Goal: Information Seeking & Learning: Learn about a topic

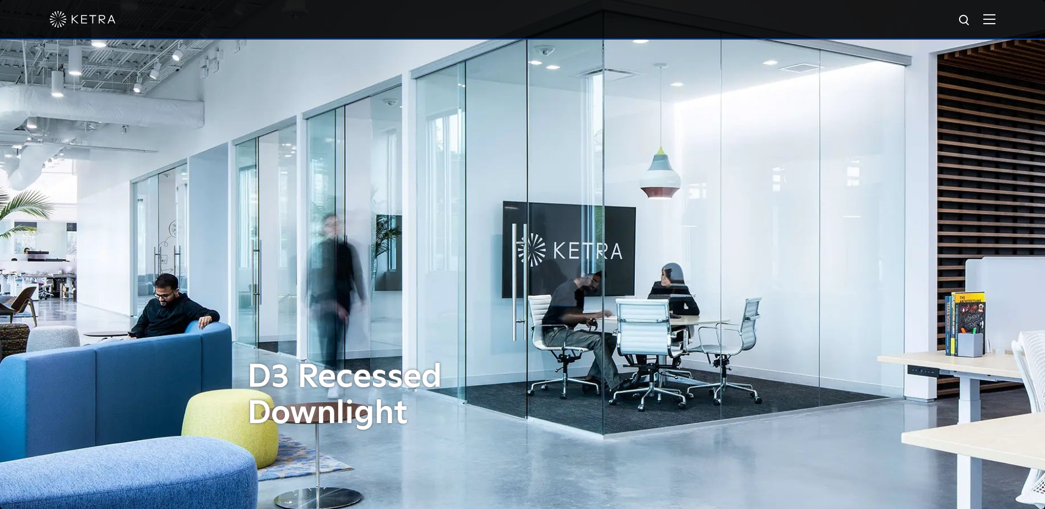
click at [78, 15] on img at bounding box center [83, 19] width 66 height 17
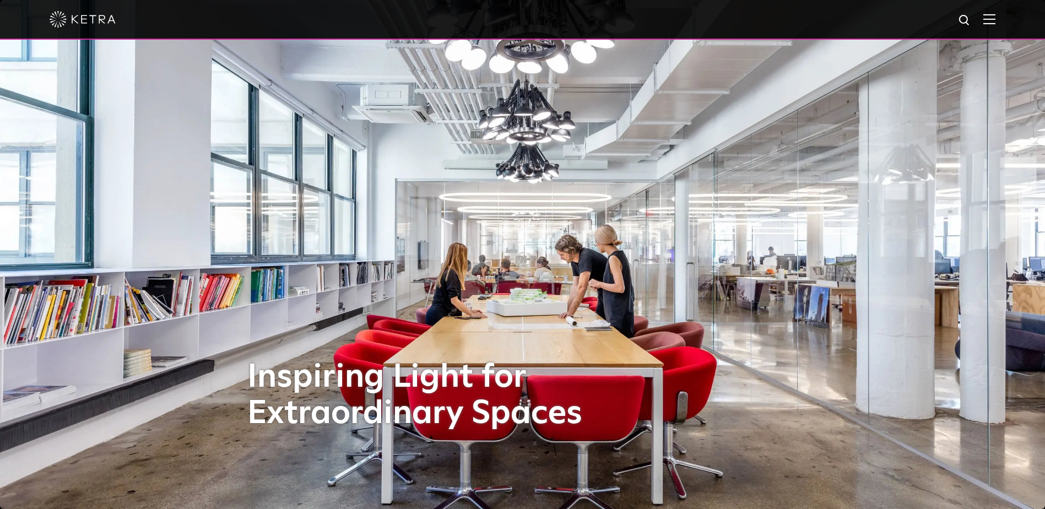
click at [60, 20] on img at bounding box center [83, 19] width 66 height 17
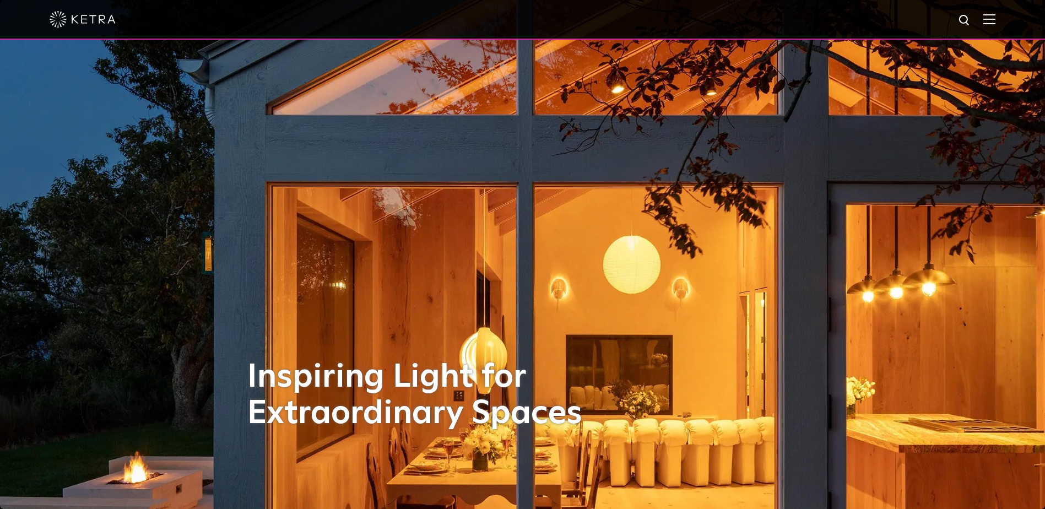
click at [994, 19] on img at bounding box center [989, 19] width 12 height 10
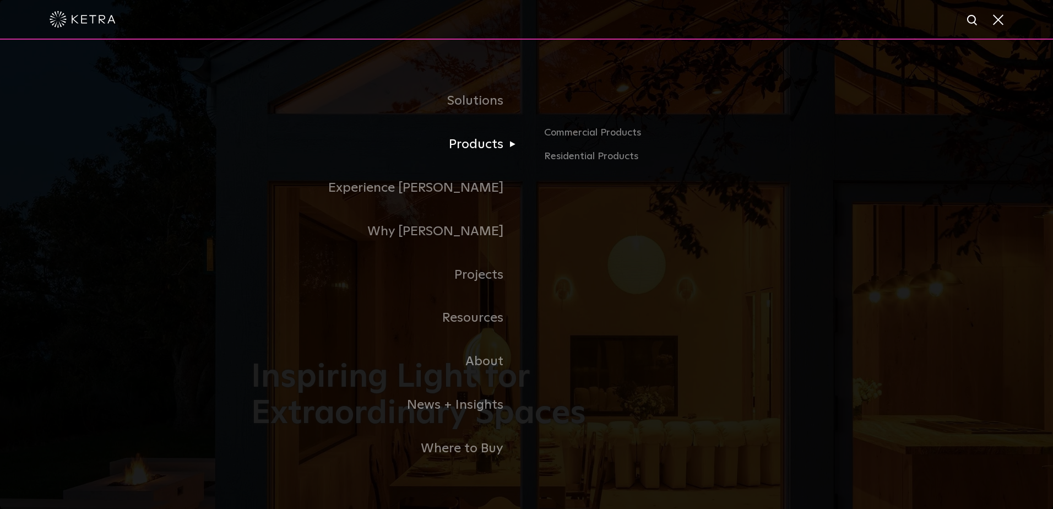
click at [440, 153] on link "Products" at bounding box center [388, 145] width 275 height 44
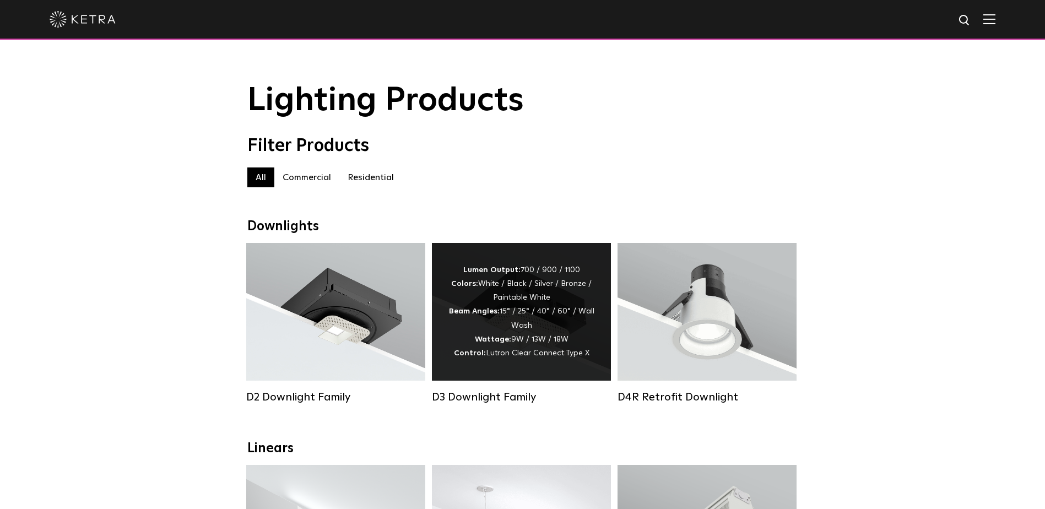
click at [533, 357] on span "Lutron Clear Connect Type X" at bounding box center [538, 353] width 104 height 8
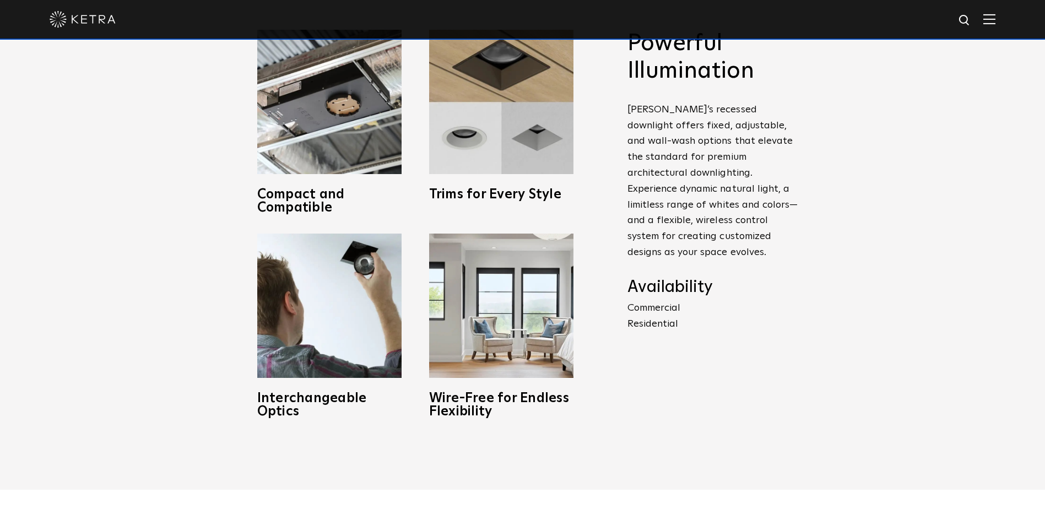
scroll to position [606, 0]
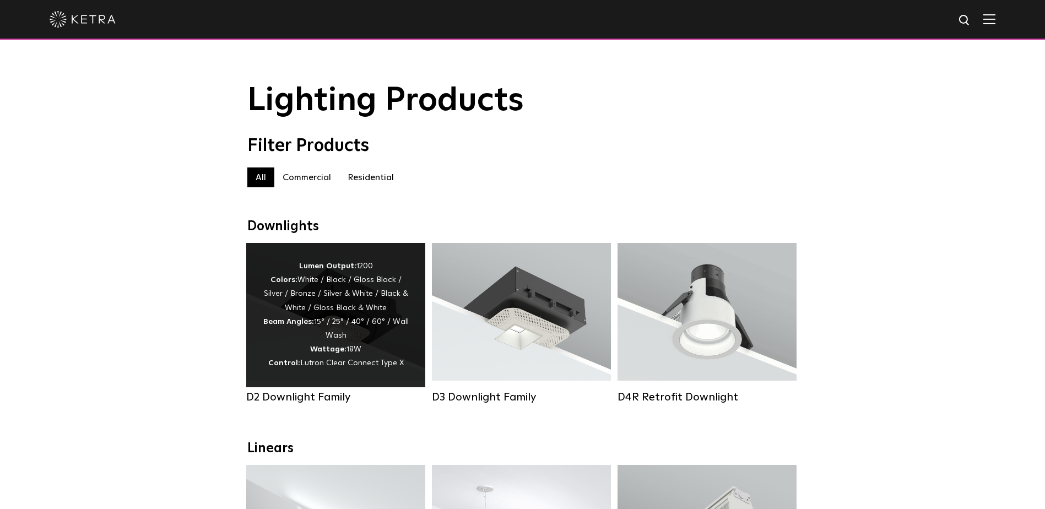
click at [363, 316] on div "Lumen Output: 1200 Colors: White / Black / Gloss Black / Silver / Bronze / Silv…" at bounding box center [336, 314] width 146 height 111
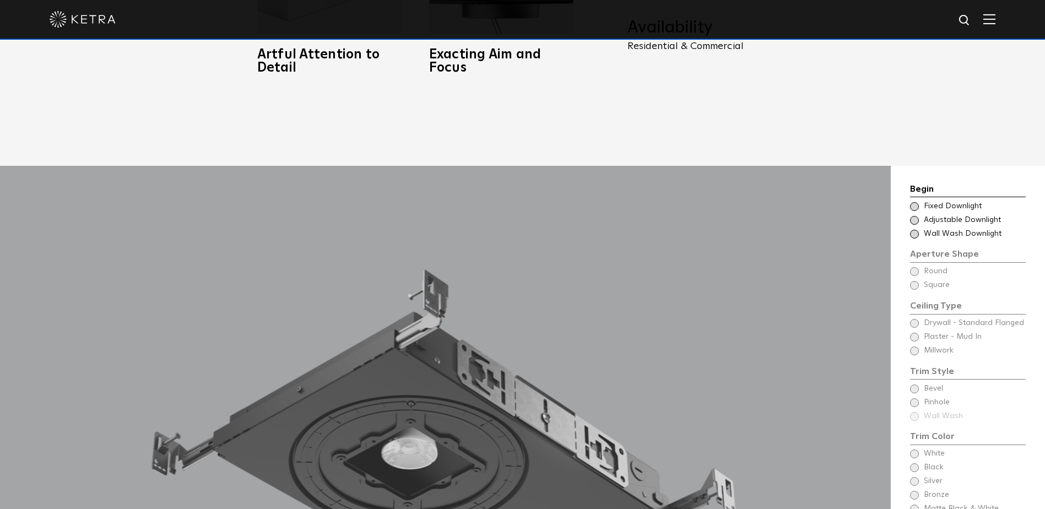
scroll to position [992, 0]
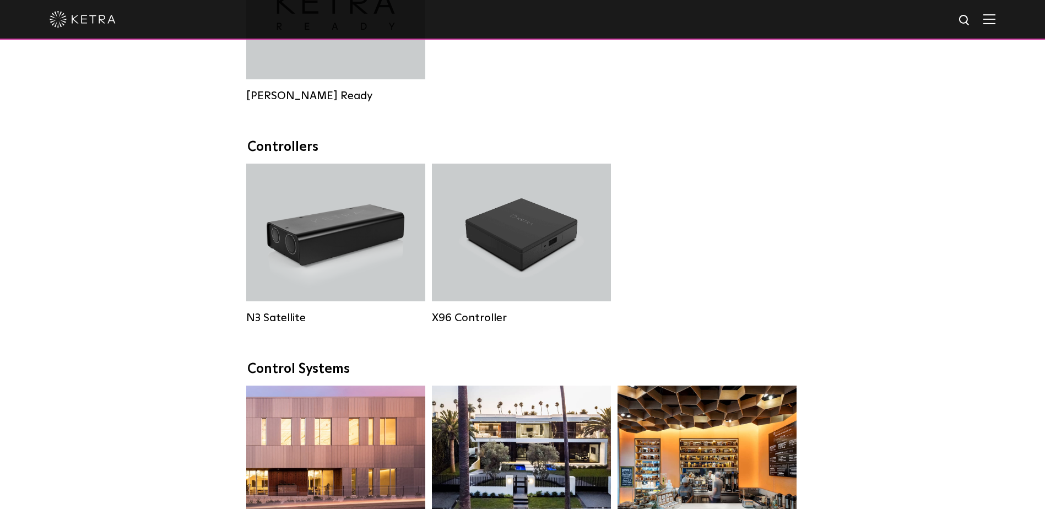
scroll to position [1488, 0]
